Goal: Information Seeking & Learning: Learn about a topic

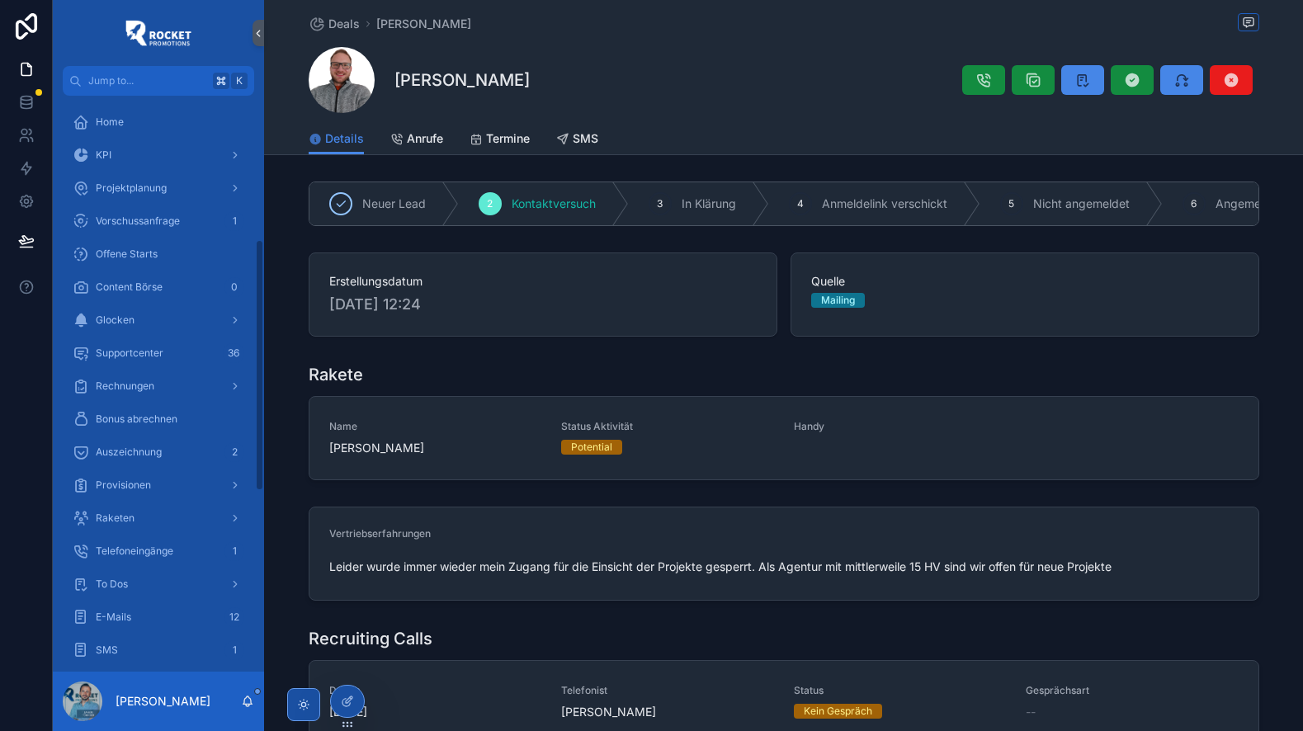
scroll to position [328, 0]
